Goal: Navigation & Orientation: Find specific page/section

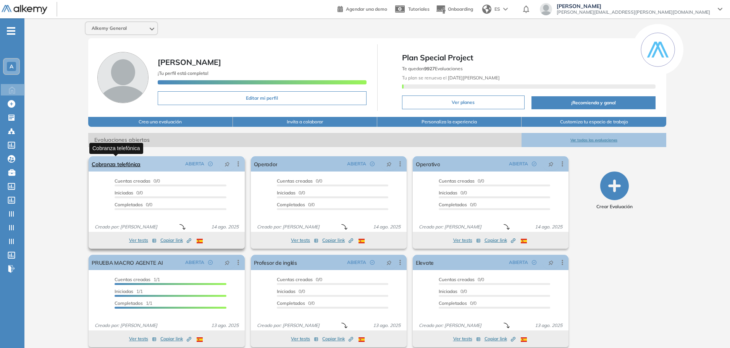
click at [112, 162] on link "Cobranza telefónica" at bounding box center [116, 163] width 49 height 15
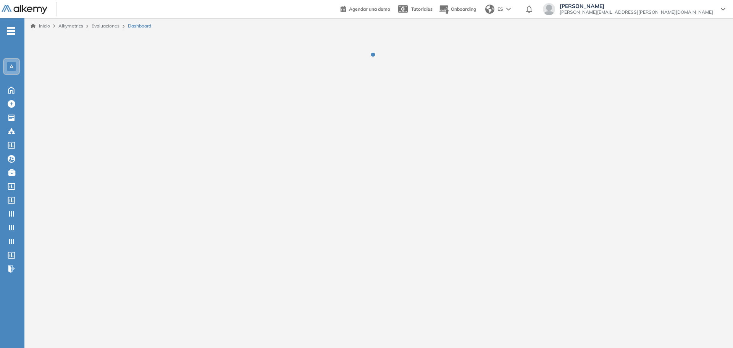
click at [112, 162] on div "Inicio Alkymetrics Evaluaciones Dashboard" at bounding box center [378, 176] width 709 height 317
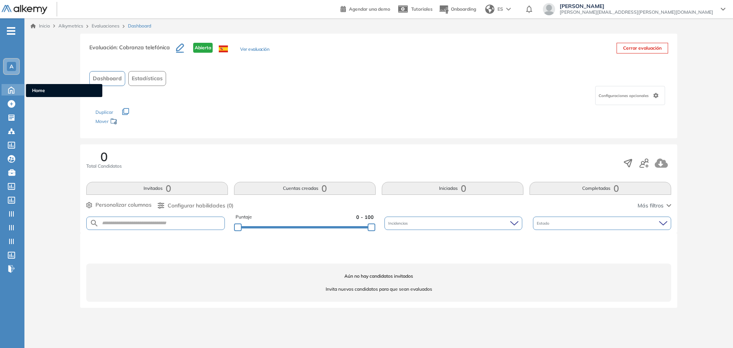
click at [6, 91] on icon at bounding box center [11, 89] width 13 height 9
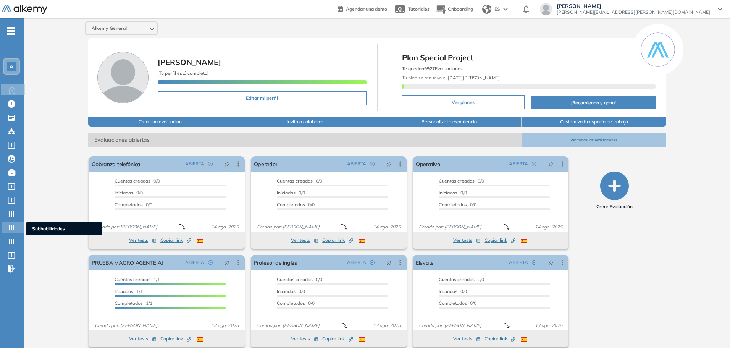
click at [14, 230] on icon at bounding box center [12, 228] width 8 height 8
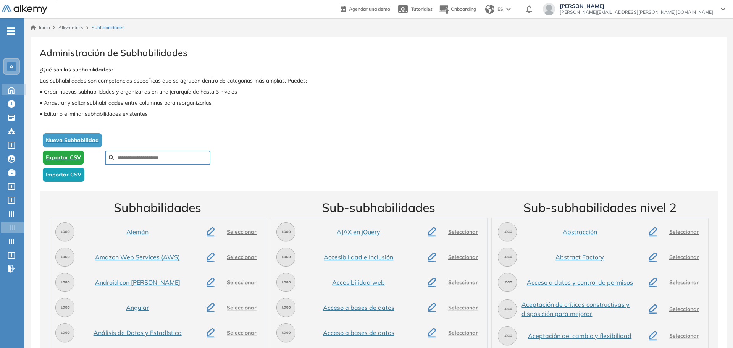
click at [13, 86] on icon at bounding box center [11, 89] width 13 height 9
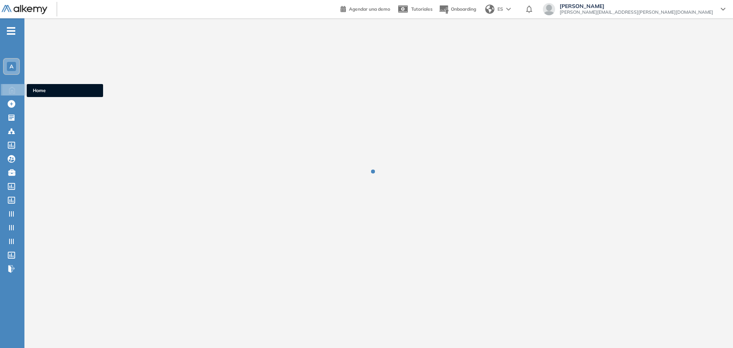
click at [10, 90] on icon at bounding box center [11, 89] width 13 height 9
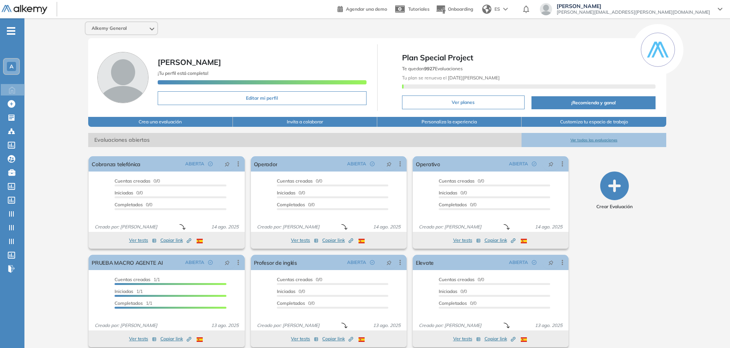
click at [34, 176] on div "Alkemy General [PERSON_NAME] ¡Tu perfil está completo! Editar mi perfil Plan Sp…" at bounding box center [377, 187] width 706 height 338
